Goal: Find specific page/section: Find specific page/section

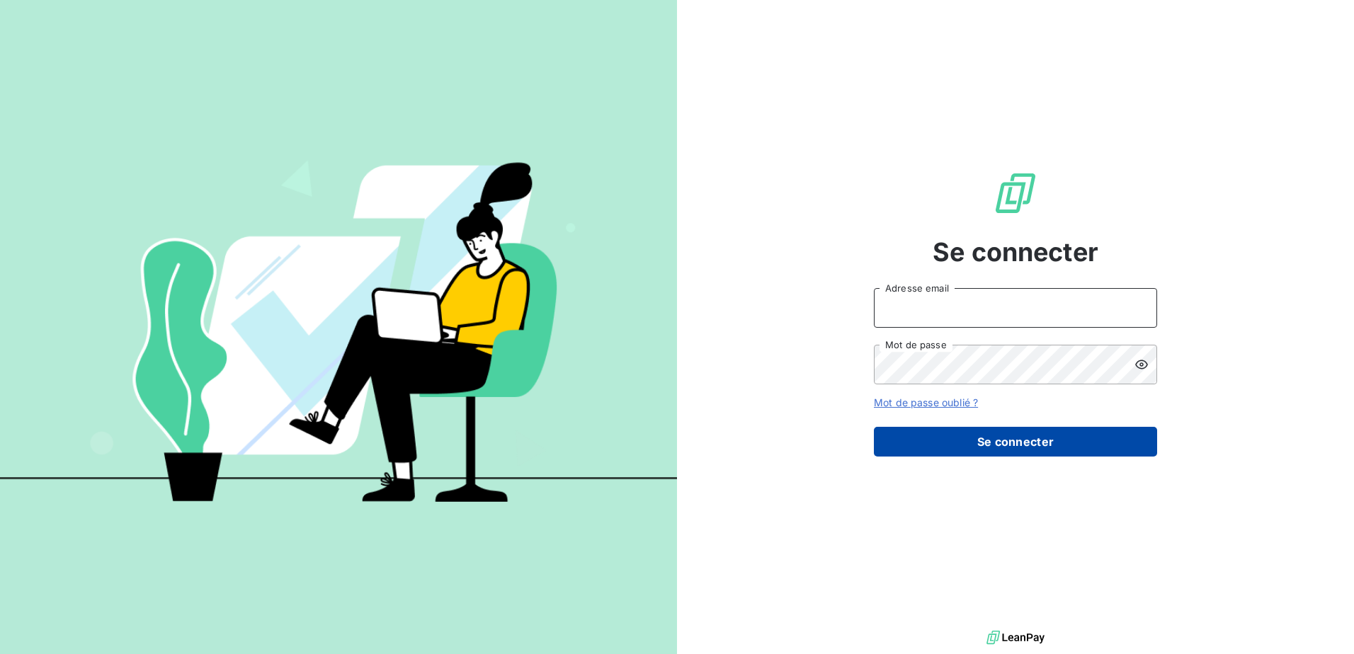
type input "[EMAIL_ADDRESS][DOMAIN_NAME]"
click at [1025, 453] on button "Se connecter" at bounding box center [1015, 442] width 283 height 30
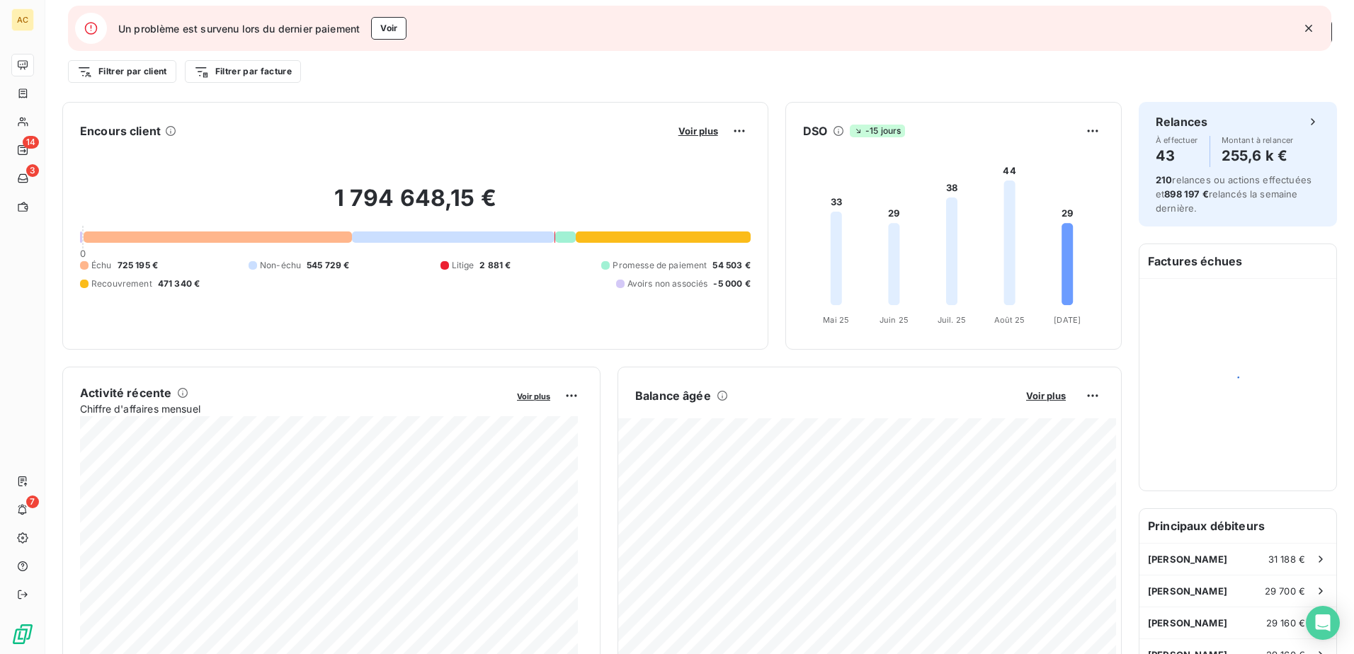
click at [1304, 28] on icon "button" at bounding box center [1308, 28] width 14 height 14
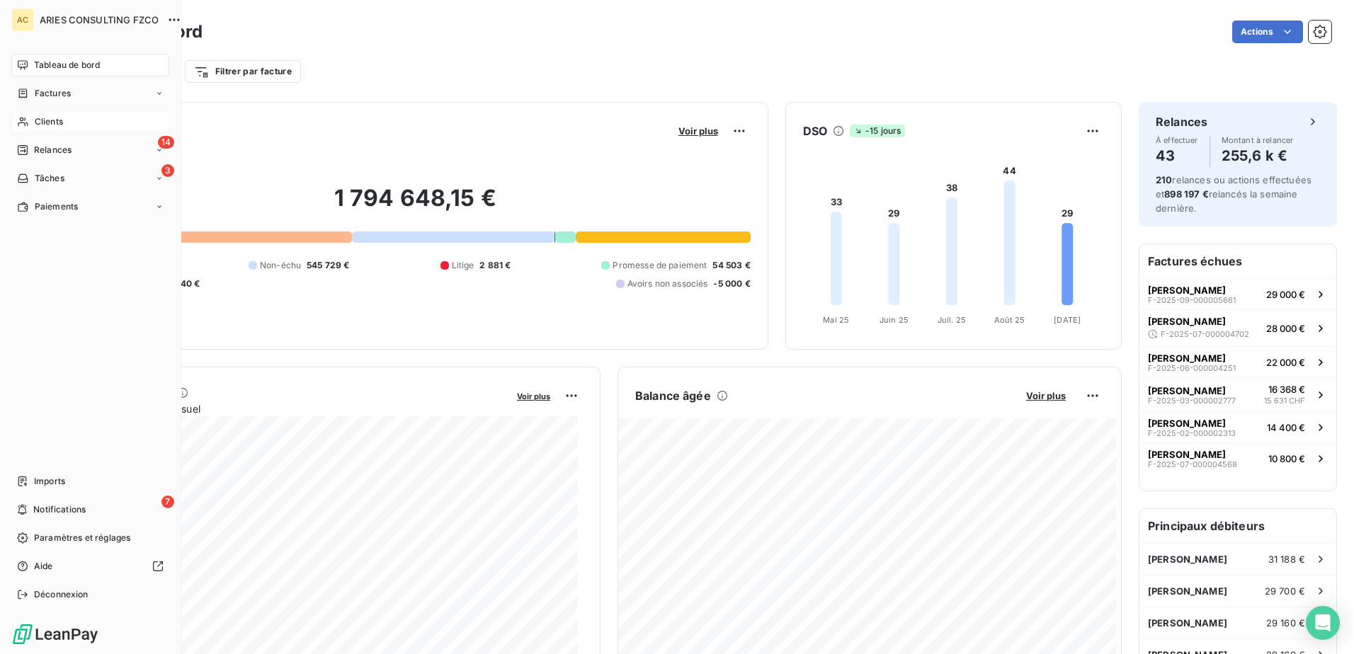
click at [42, 113] on div "Clients" at bounding box center [90, 121] width 158 height 23
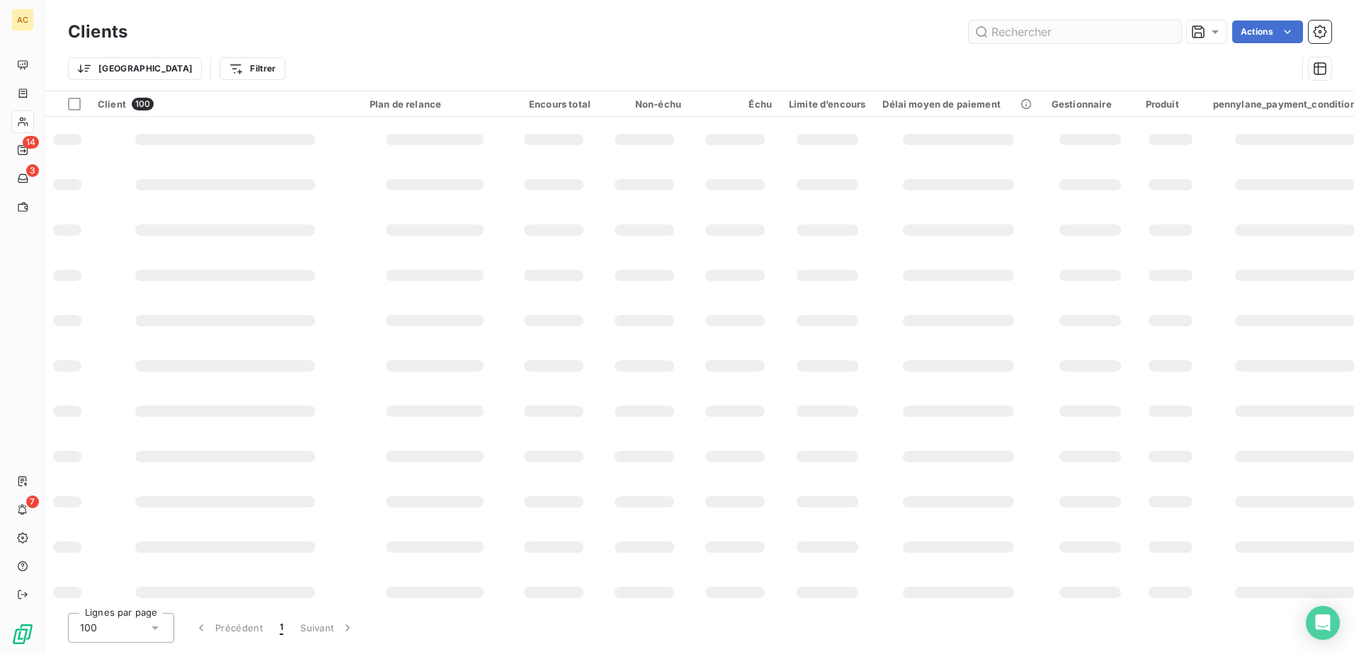
click at [1061, 39] on input "text" at bounding box center [1075, 32] width 212 height 23
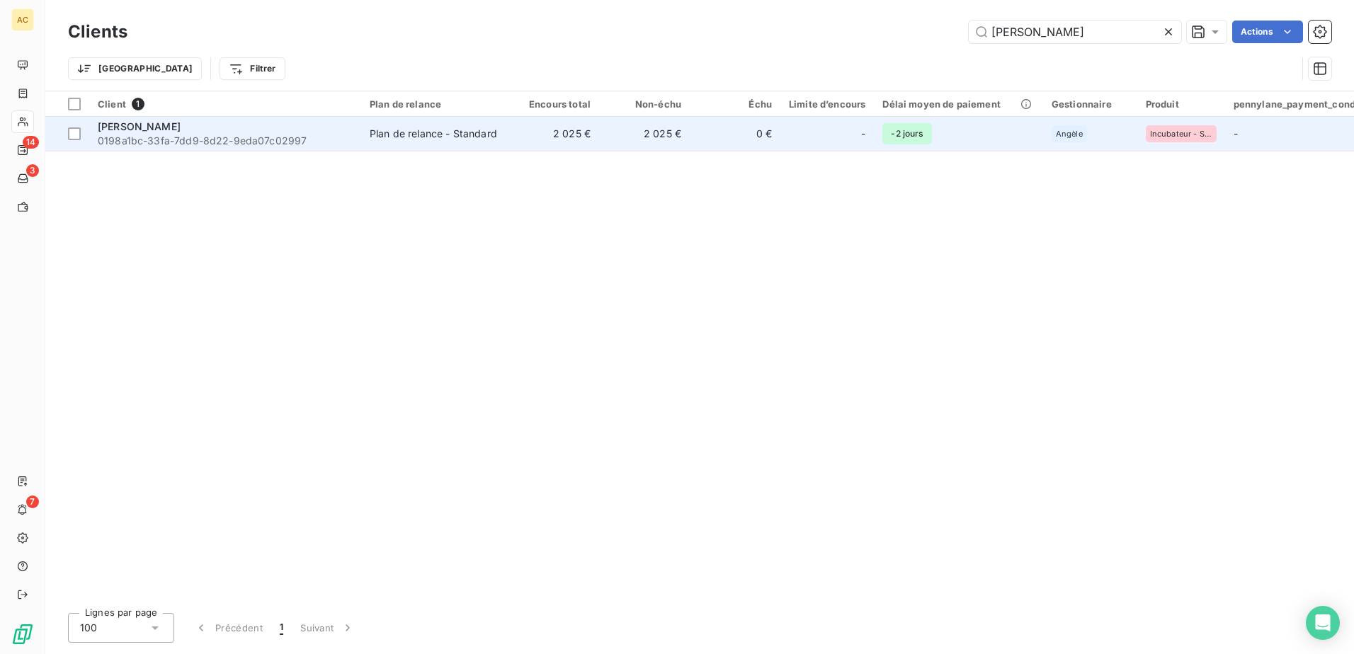
type input "[PERSON_NAME]"
click at [219, 134] on span "0198a1bc-33fa-7dd9-8d22-9eda07c02997" at bounding box center [225, 141] width 255 height 14
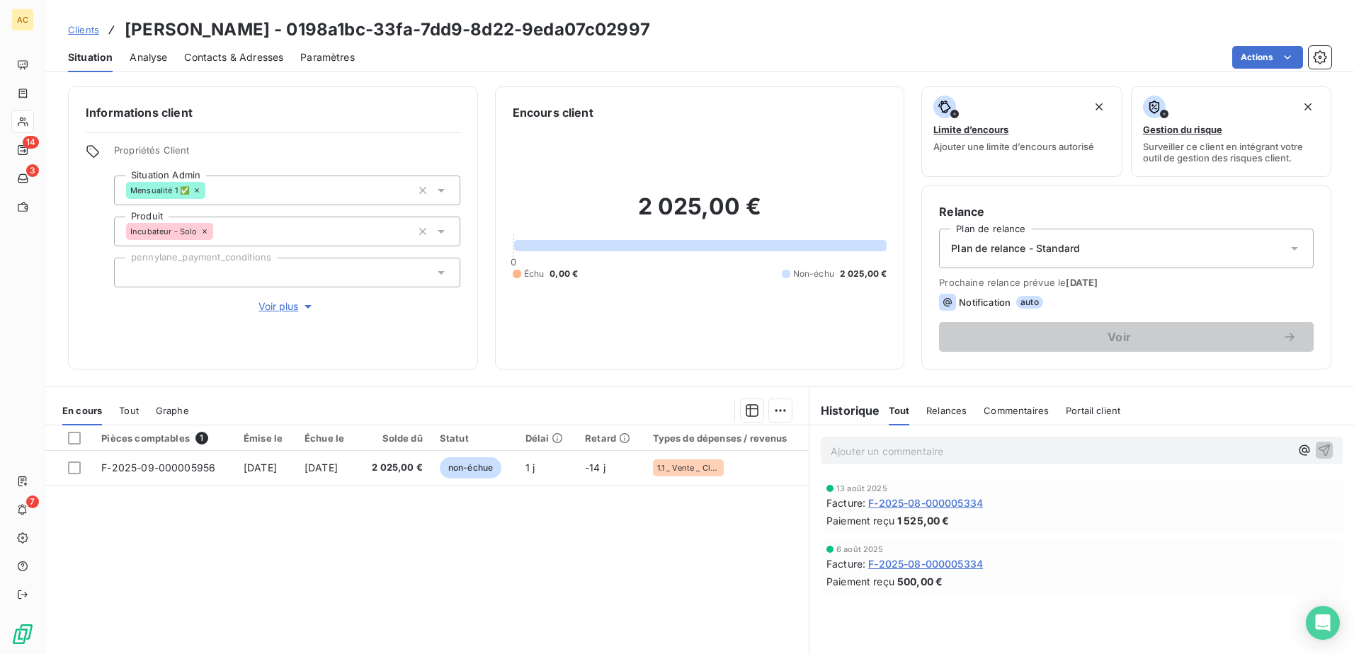
click at [291, 307] on span "Voir plus" at bounding box center [286, 307] width 57 height 14
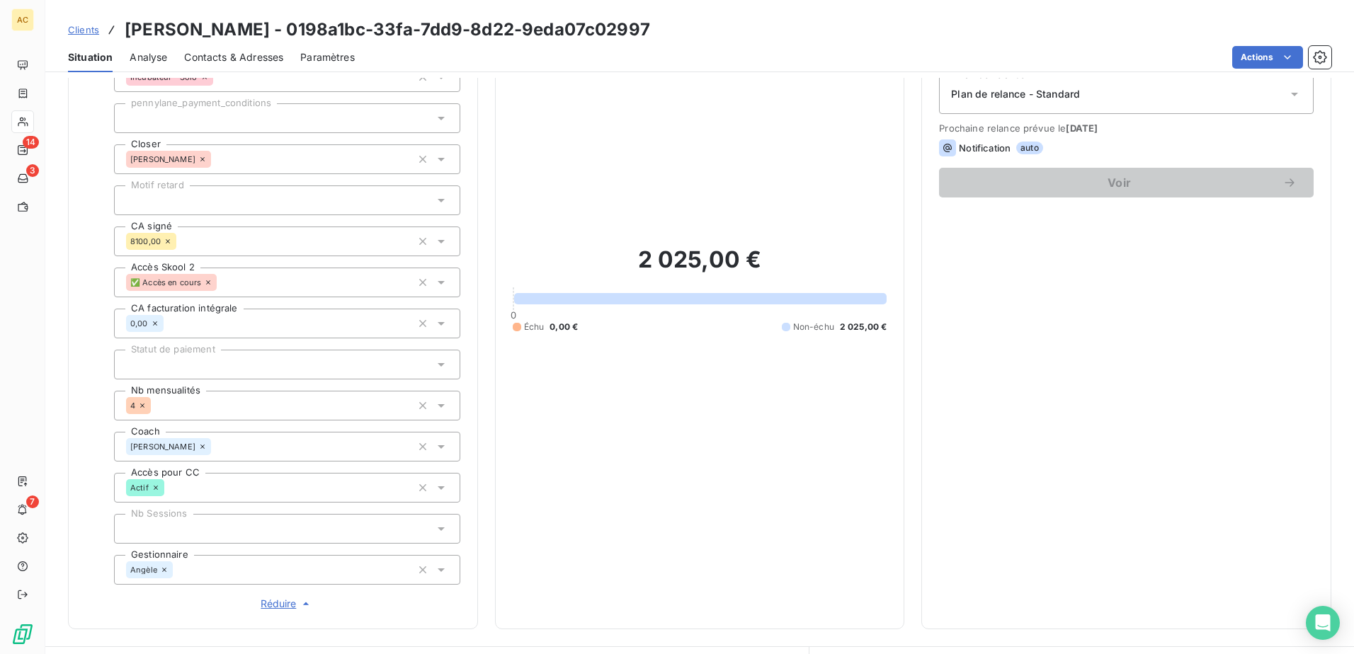
scroll to position [142, 0]
